Goal: Information Seeking & Learning: Learn about a topic

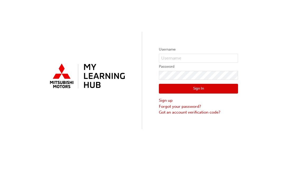
click at [207, 52] on label "Username" at bounding box center [198, 49] width 79 height 6
click at [213, 55] on input "text" at bounding box center [198, 58] width 79 height 9
click at [199, 89] on button "Sign In" at bounding box center [198, 89] width 79 height 10
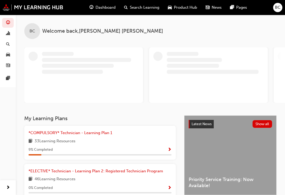
click at [102, 130] on link "*COMPULSORY* Technician - Learning Plan 1" at bounding box center [72, 133] width 86 height 6
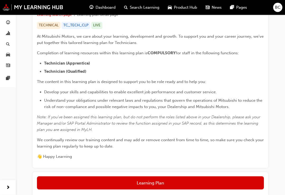
click at [236, 183] on button "Learning Plan" at bounding box center [150, 183] width 227 height 13
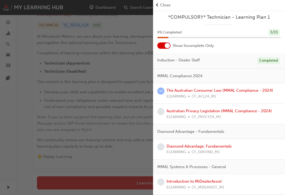
click at [221, 86] on div "The Australian Consumer Law (MMAL Compliance - 2024) ELEARNING CF_ACL24_M1" at bounding box center [219, 93] width 132 height 21
click at [263, 88] on link "The Australian Consumer Law (MMAL Compliance - 2024)" at bounding box center [220, 90] width 107 height 5
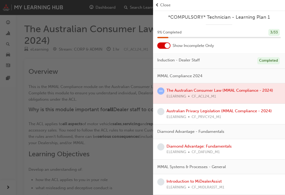
click at [167, 6] on span "Close" at bounding box center [165, 5] width 10 height 6
click at [112, 152] on div "button" at bounding box center [76, 97] width 153 height 195
click at [119, 159] on div "button" at bounding box center [76, 97] width 153 height 195
click at [208, 112] on link "Australian Privacy Legislation (MMAL Compliance - 2024)" at bounding box center [219, 111] width 105 height 5
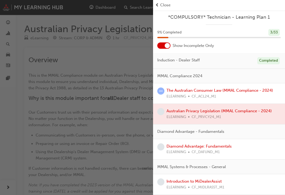
click at [163, 3] on span "Close" at bounding box center [165, 5] width 10 height 6
click at [166, 4] on span "Close" at bounding box center [165, 5] width 10 height 6
click at [167, 6] on span "Close" at bounding box center [165, 5] width 10 height 6
click at [124, 122] on div "button" at bounding box center [76, 97] width 153 height 195
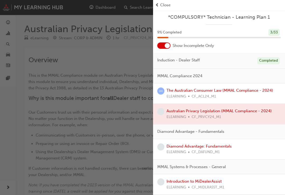
click at [124, 122] on div "button" at bounding box center [76, 97] width 153 height 195
click at [94, 192] on div "button" at bounding box center [76, 97] width 153 height 195
